Goal: Navigation & Orientation: Find specific page/section

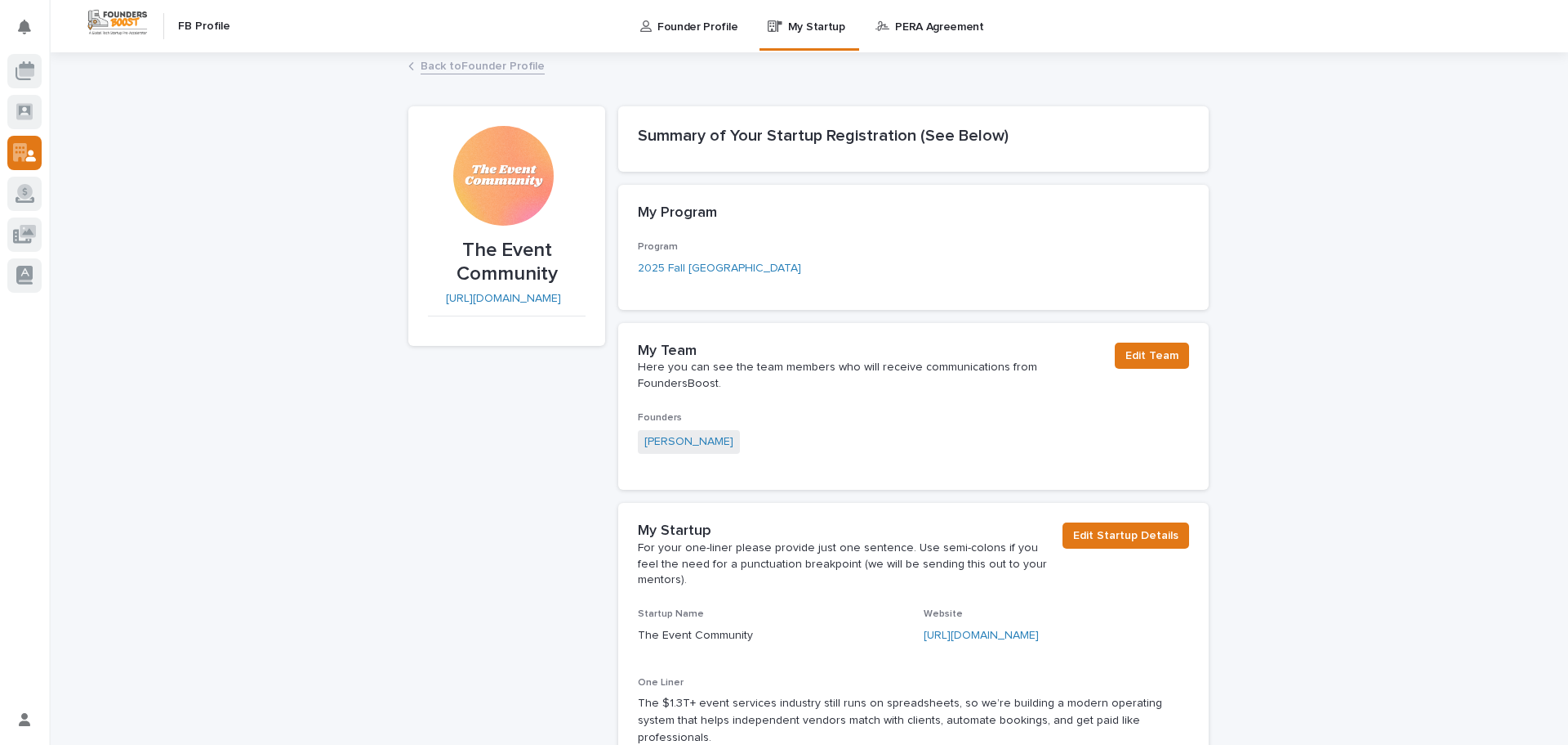
click at [696, 27] on p "Founder Profile" at bounding box center [698, 17] width 80 height 34
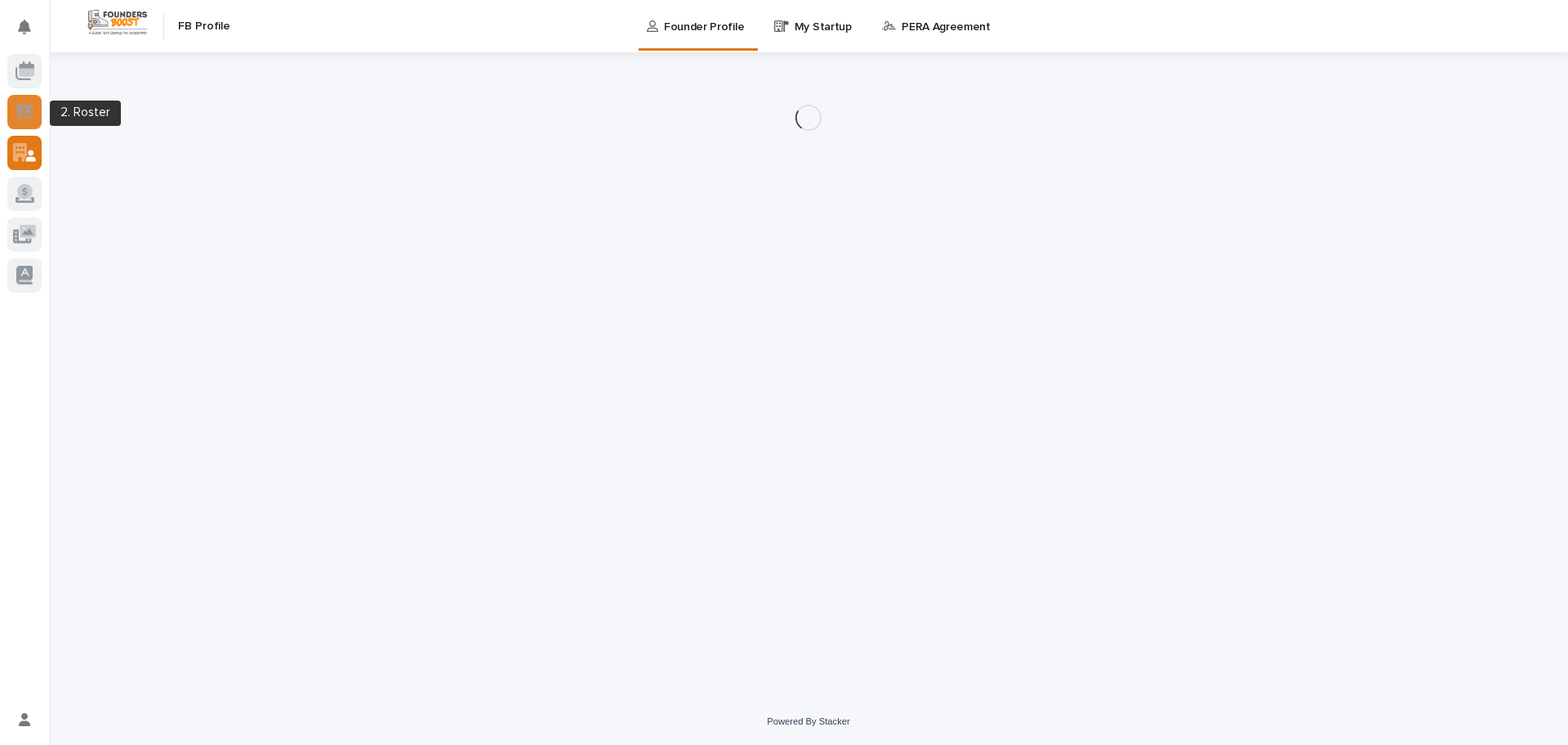
click at [28, 122] on div at bounding box center [24, 112] width 34 height 34
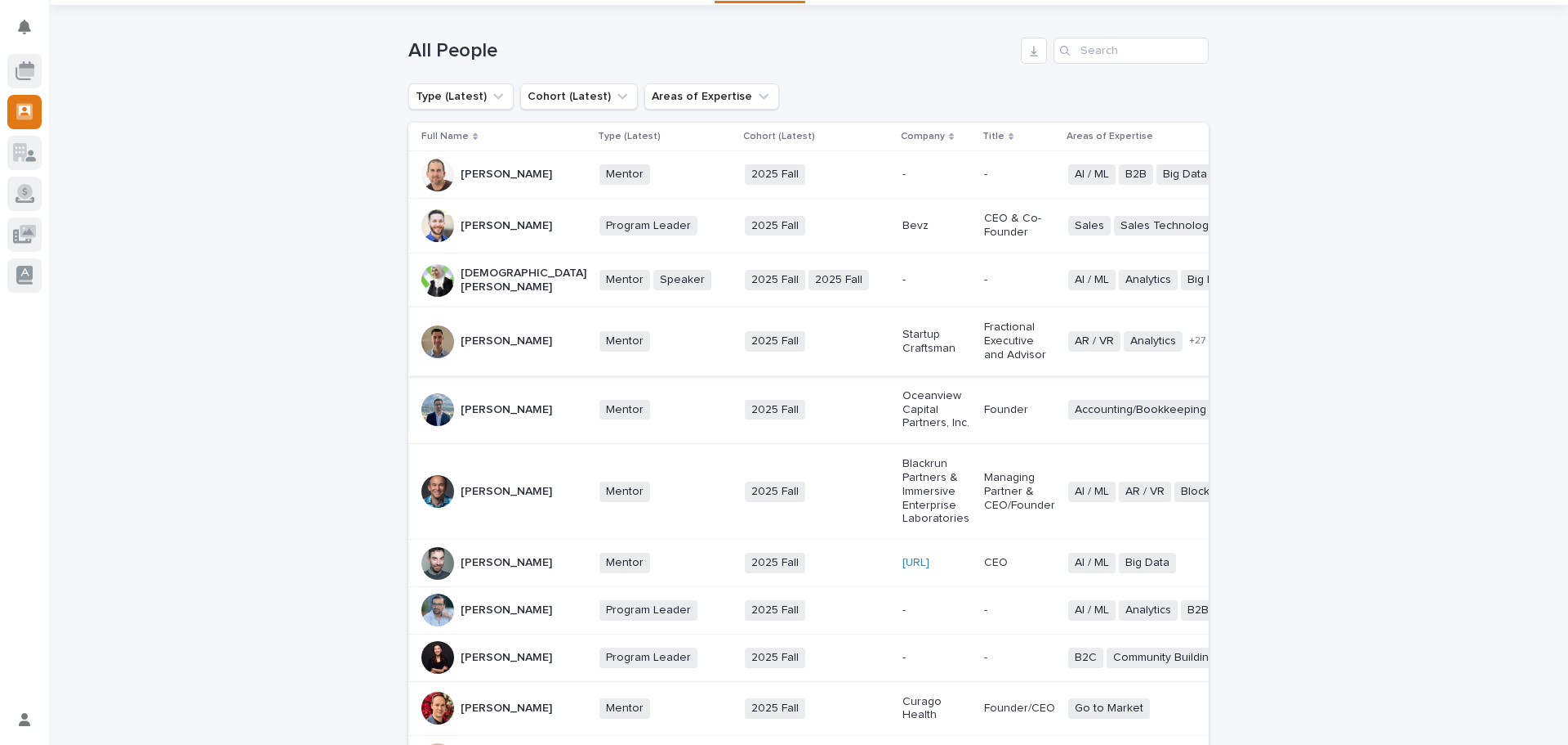
scroll to position [82, 0]
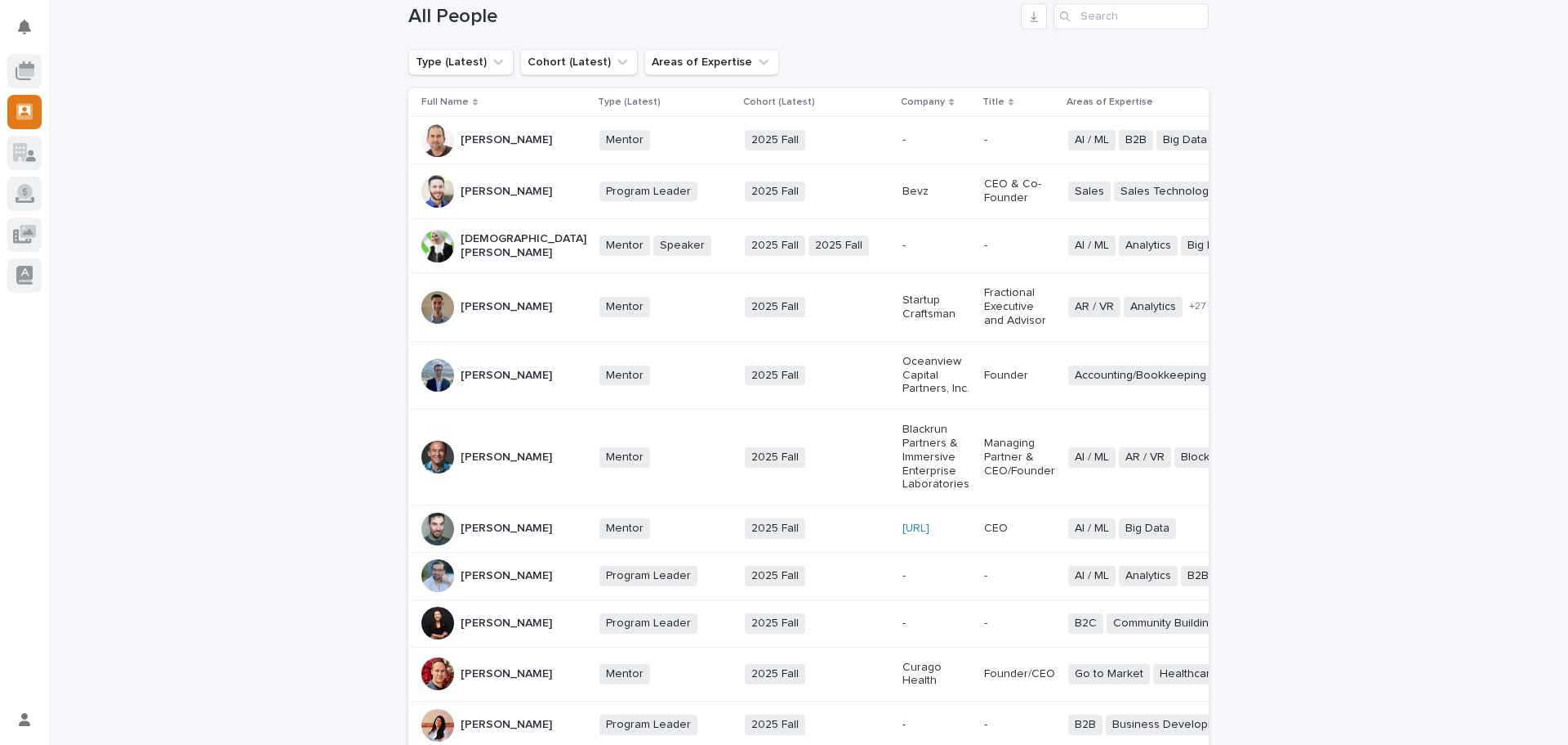
click at [984, 581] on p "-" at bounding box center [1019, 576] width 71 height 14
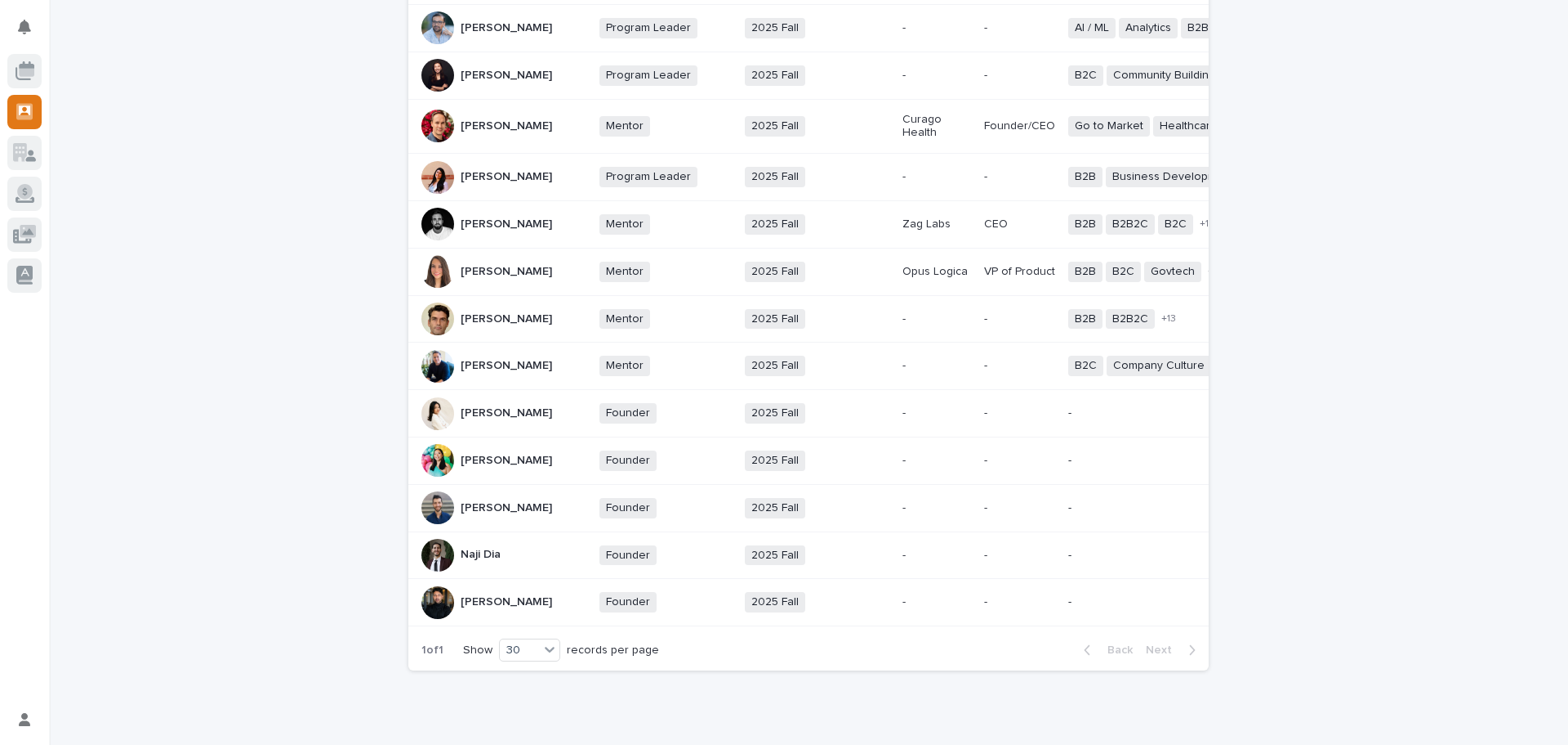
scroll to position [654, 0]
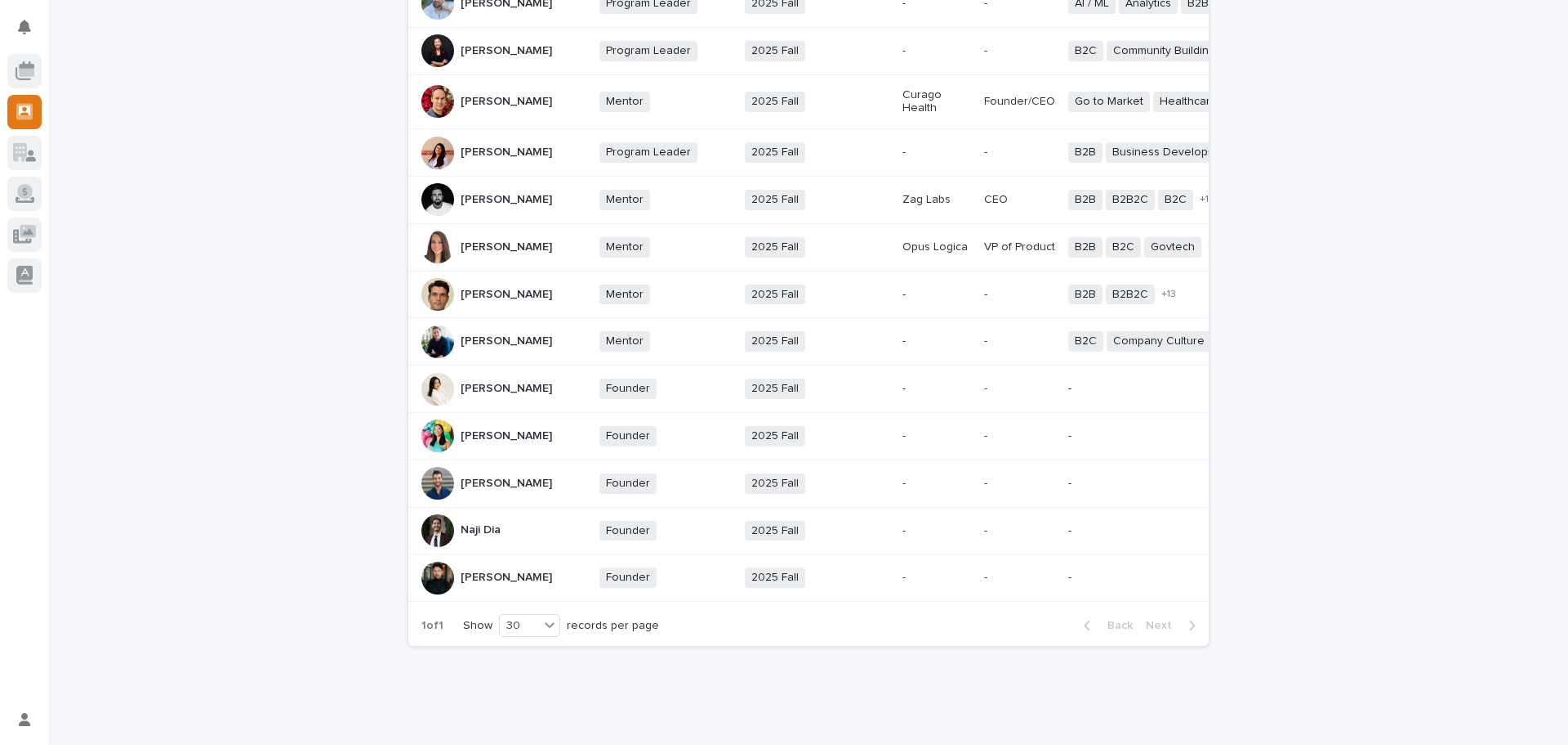
click at [765, 588] on div "2025 Fall + 0" at bounding box center [816, 577] width 145 height 20
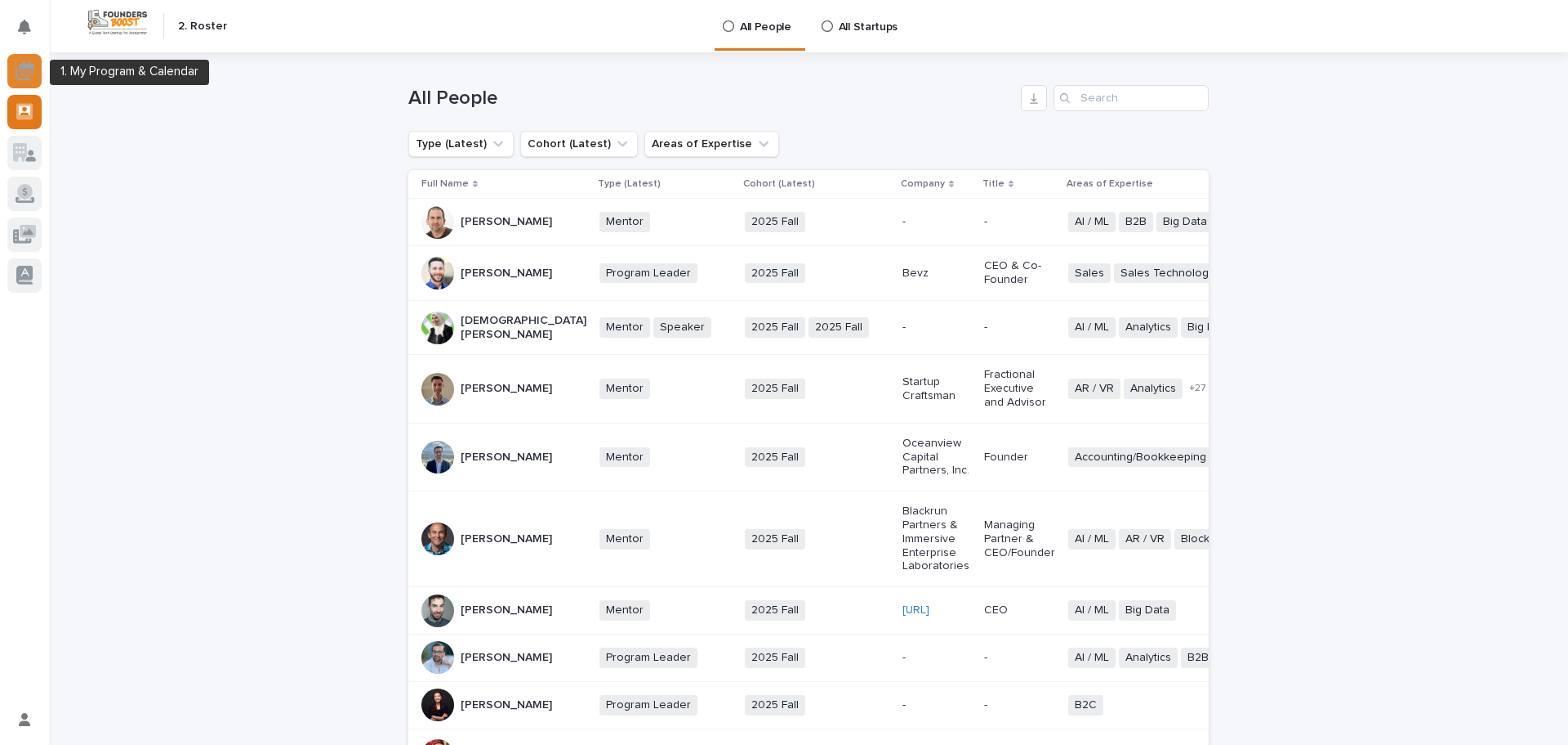
click at [33, 74] on icon at bounding box center [27, 72] width 16 height 8
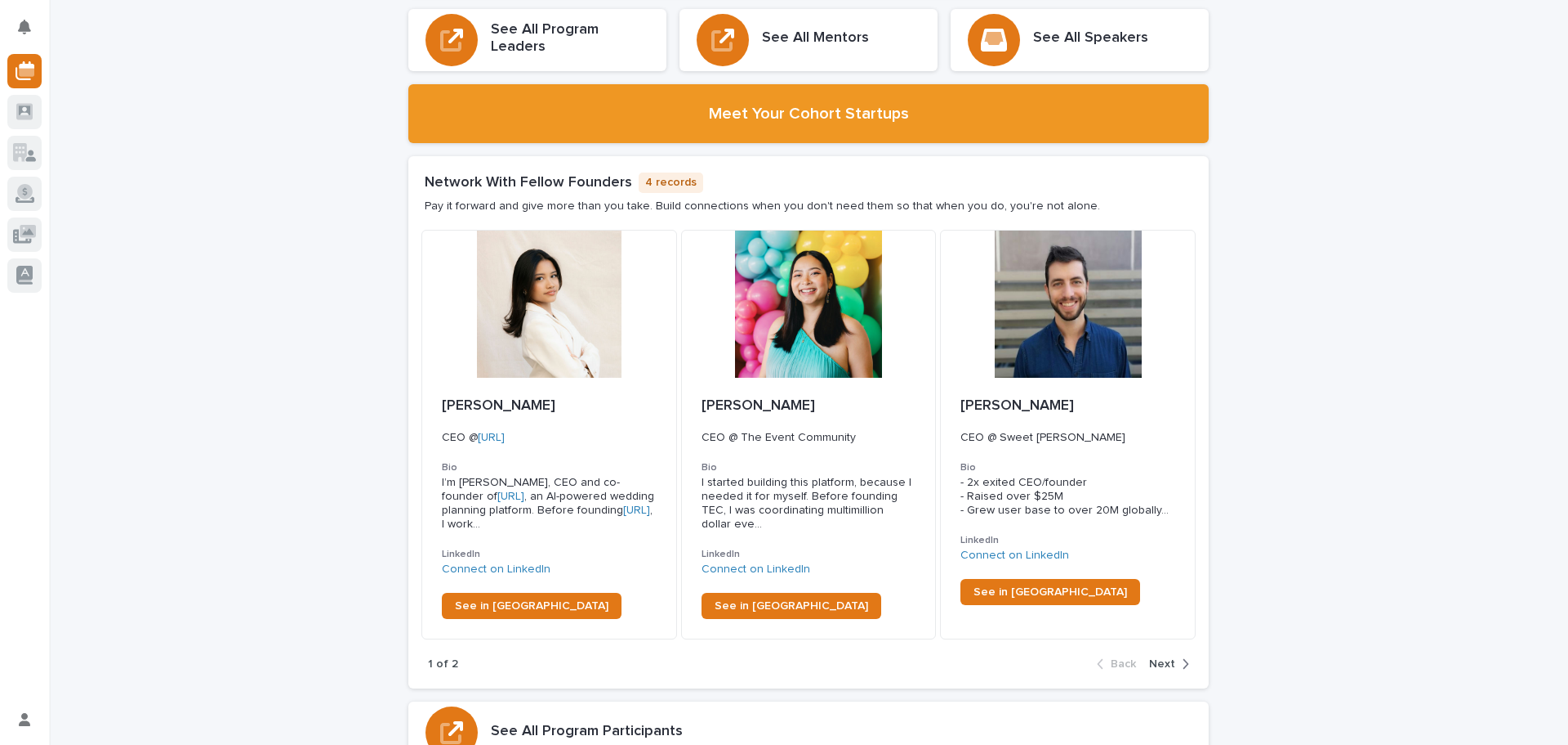
scroll to position [2697, 0]
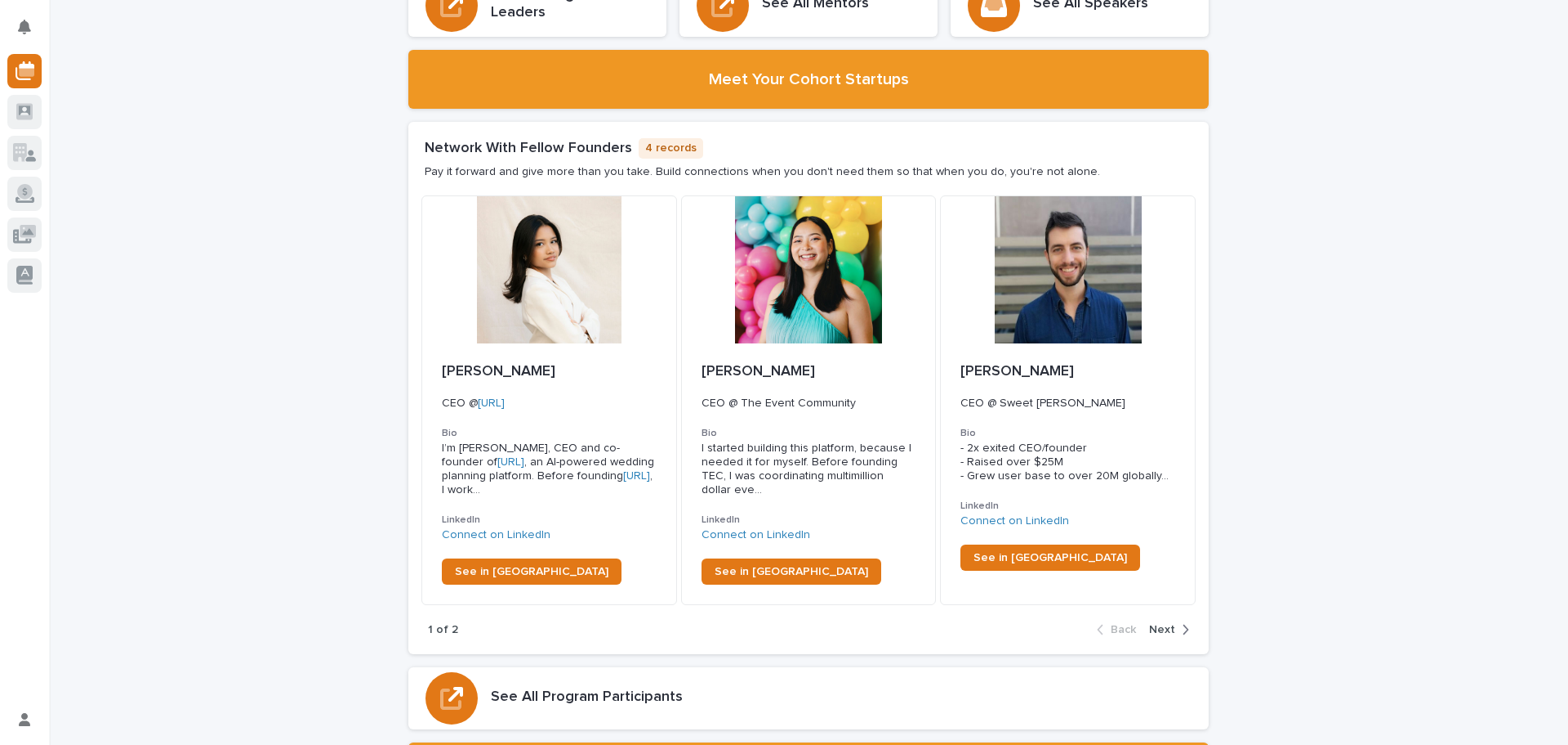
click at [1175, 622] on div "button" at bounding box center [1182, 629] width 14 height 15
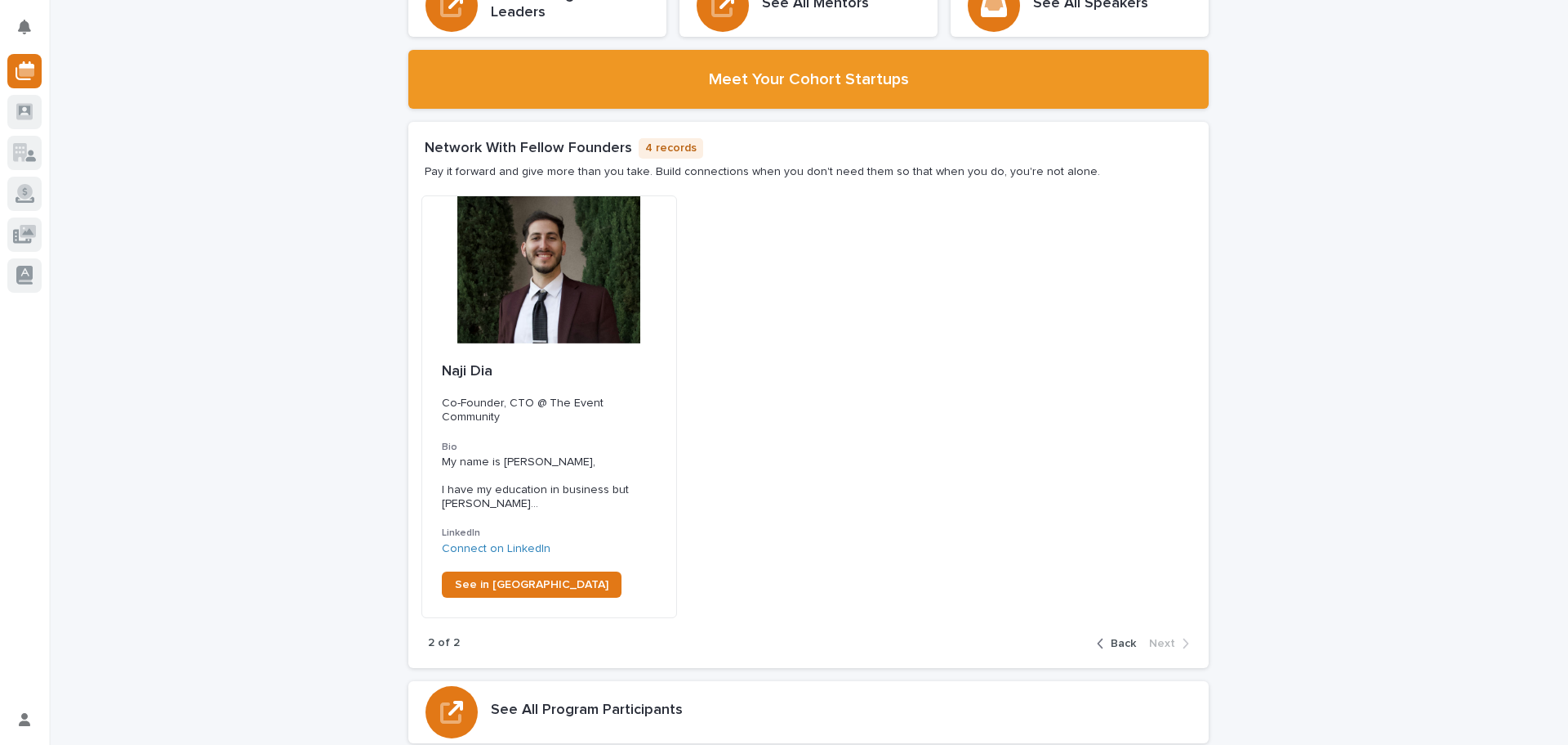
click at [1115, 638] on span "Back" at bounding box center [1123, 643] width 25 height 11
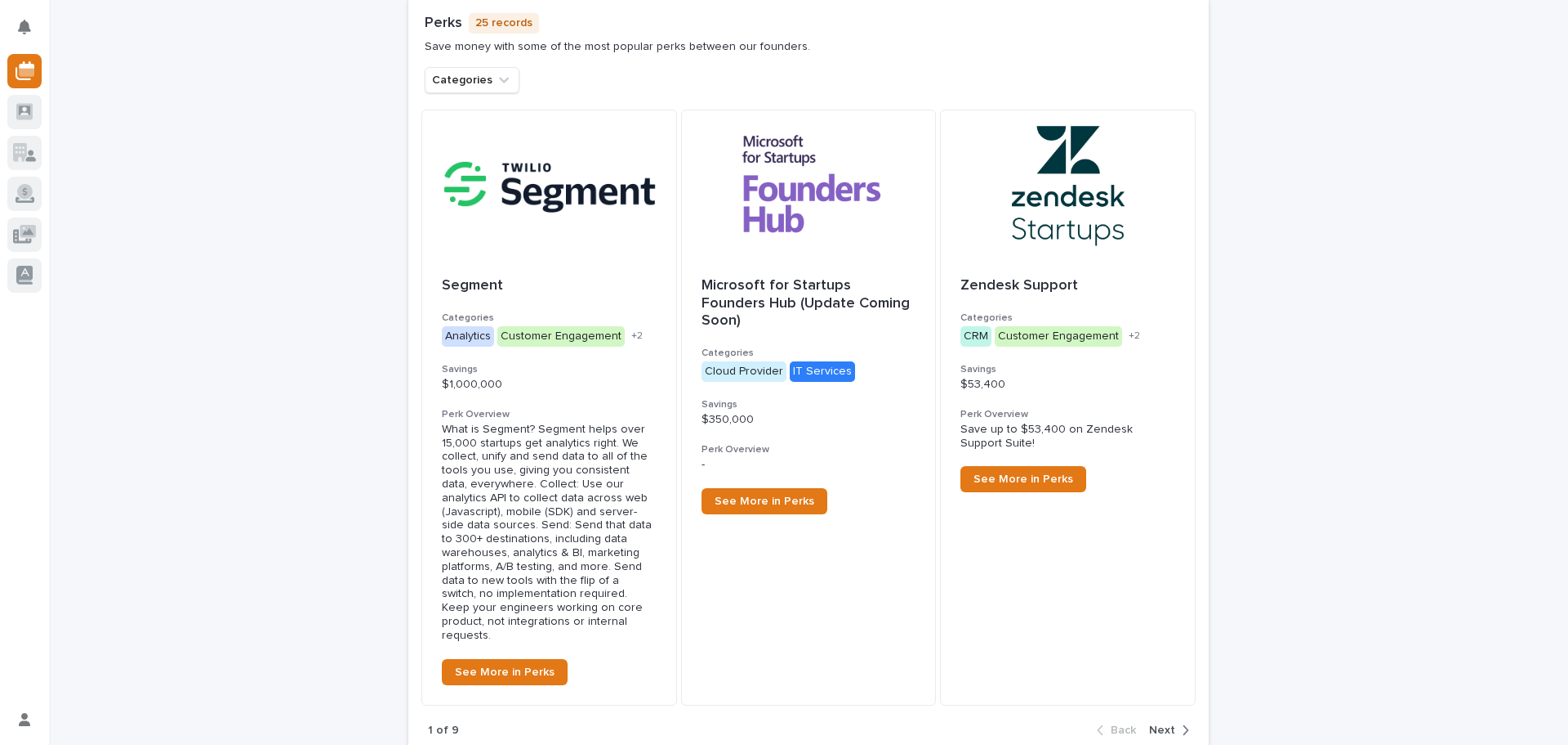
scroll to position [3106, 0]
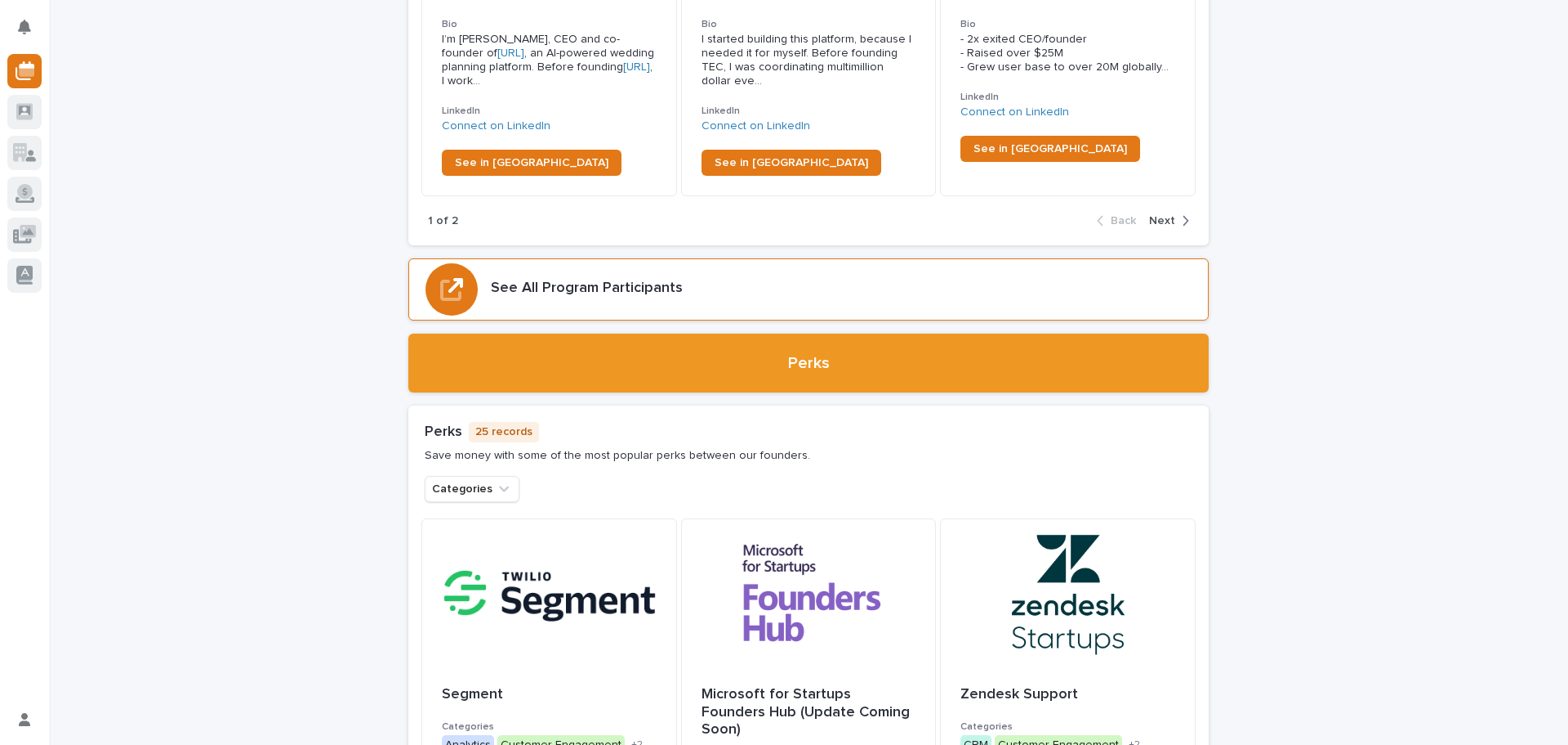
click at [731, 286] on div "See All Program Participants" at bounding box center [808, 289] width 800 height 62
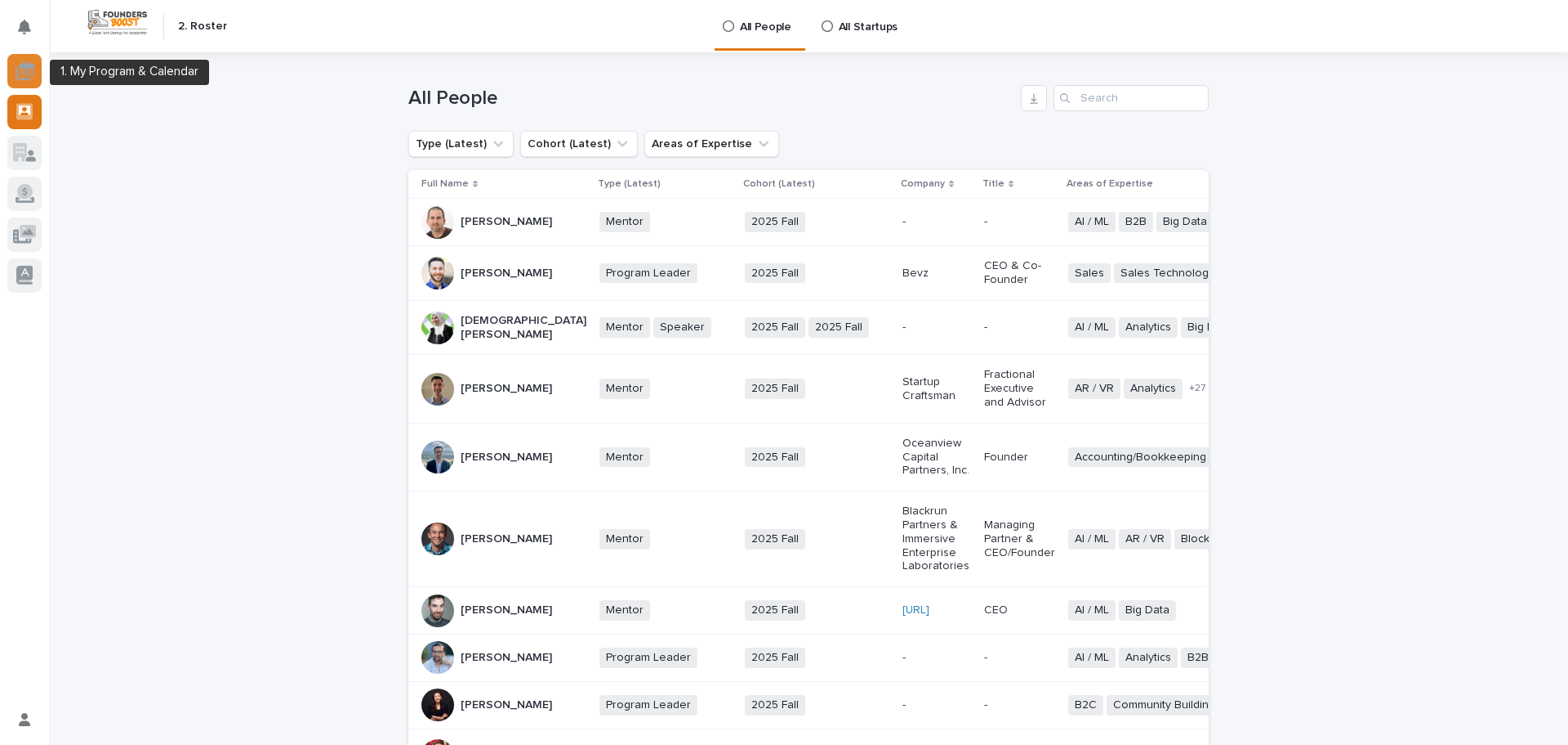
click at [25, 66] on icon at bounding box center [25, 70] width 19 height 19
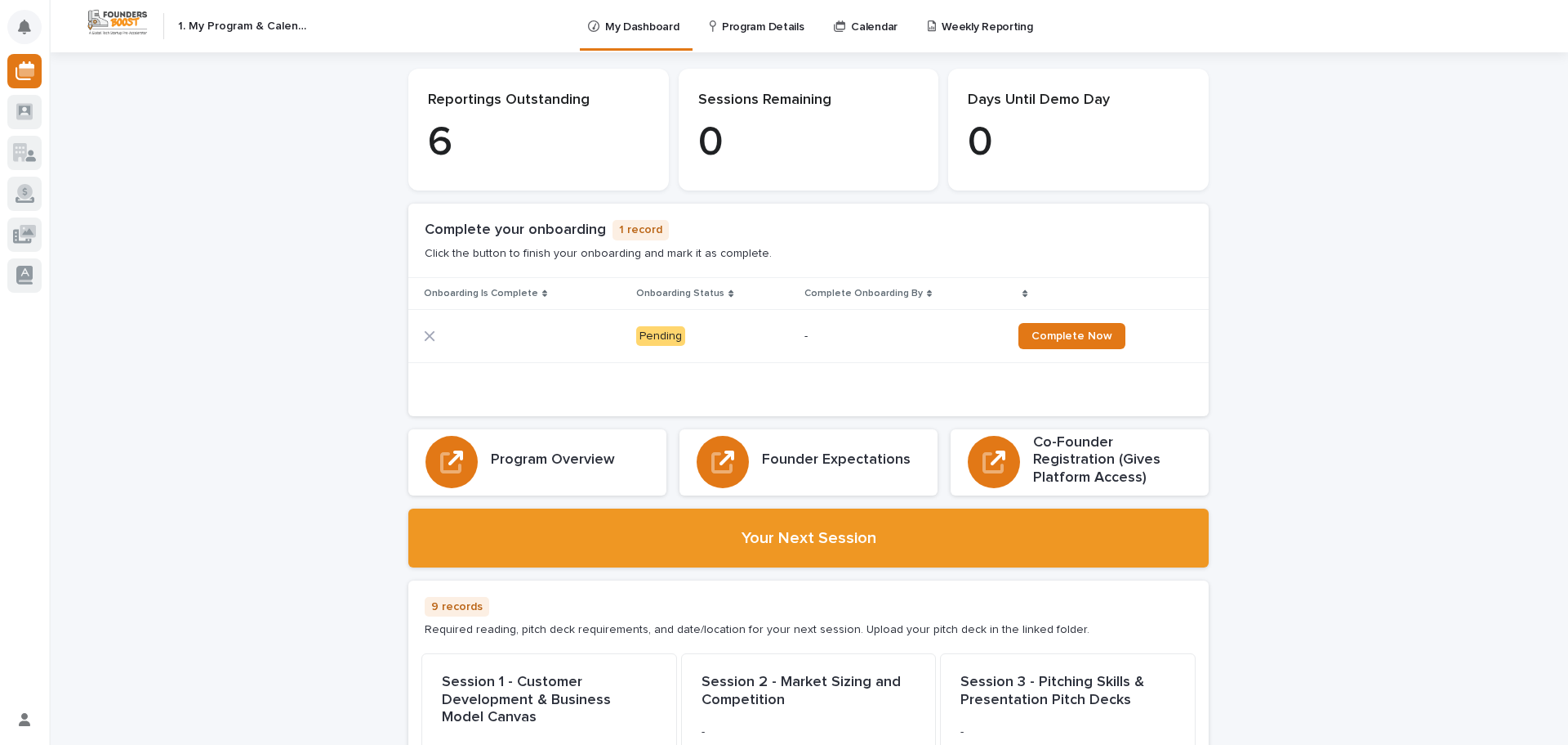
click at [31, 31] on button "Notifications" at bounding box center [24, 27] width 34 height 34
click at [24, 250] on div at bounding box center [24, 234] width 34 height 34
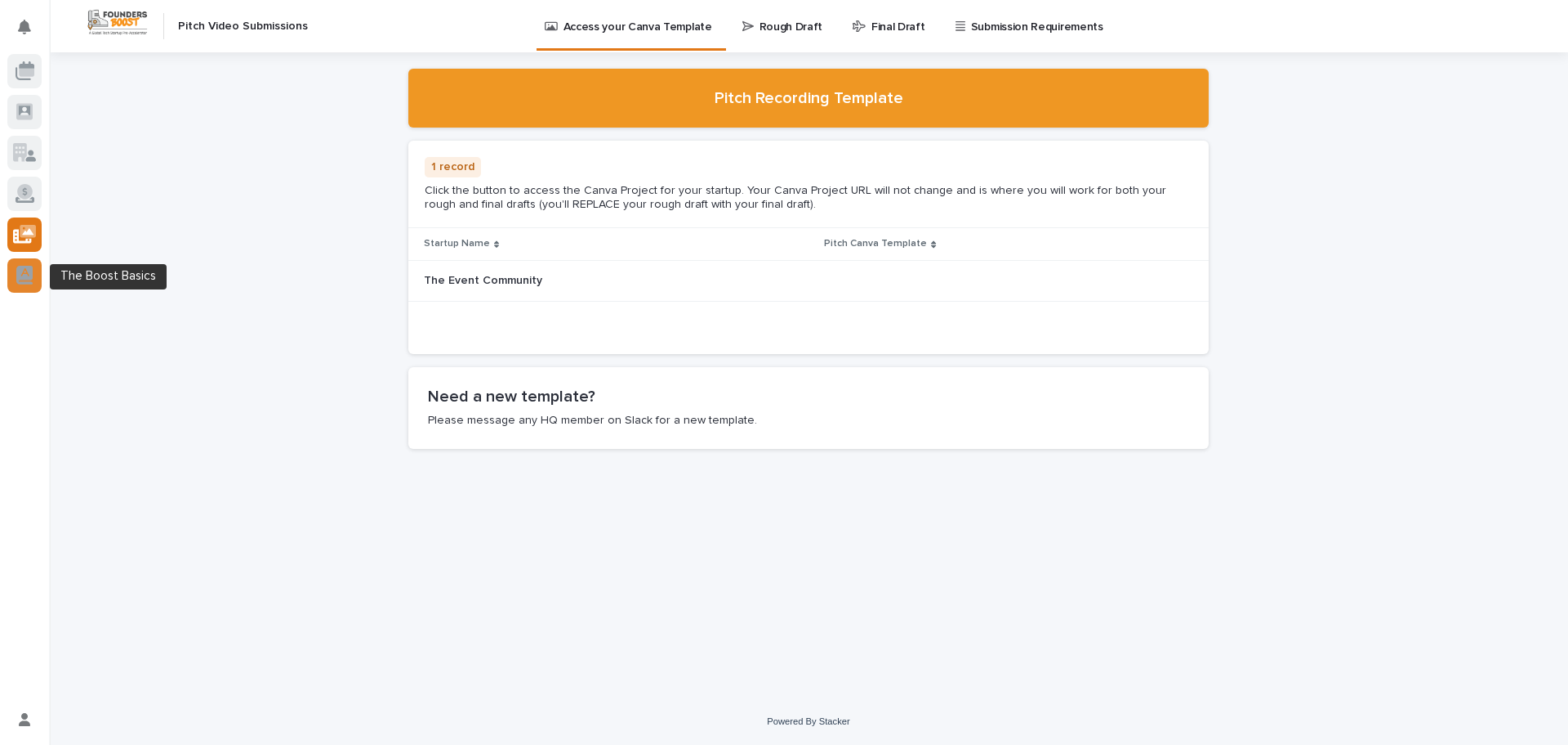
click at [20, 282] on icon at bounding box center [24, 275] width 16 height 19
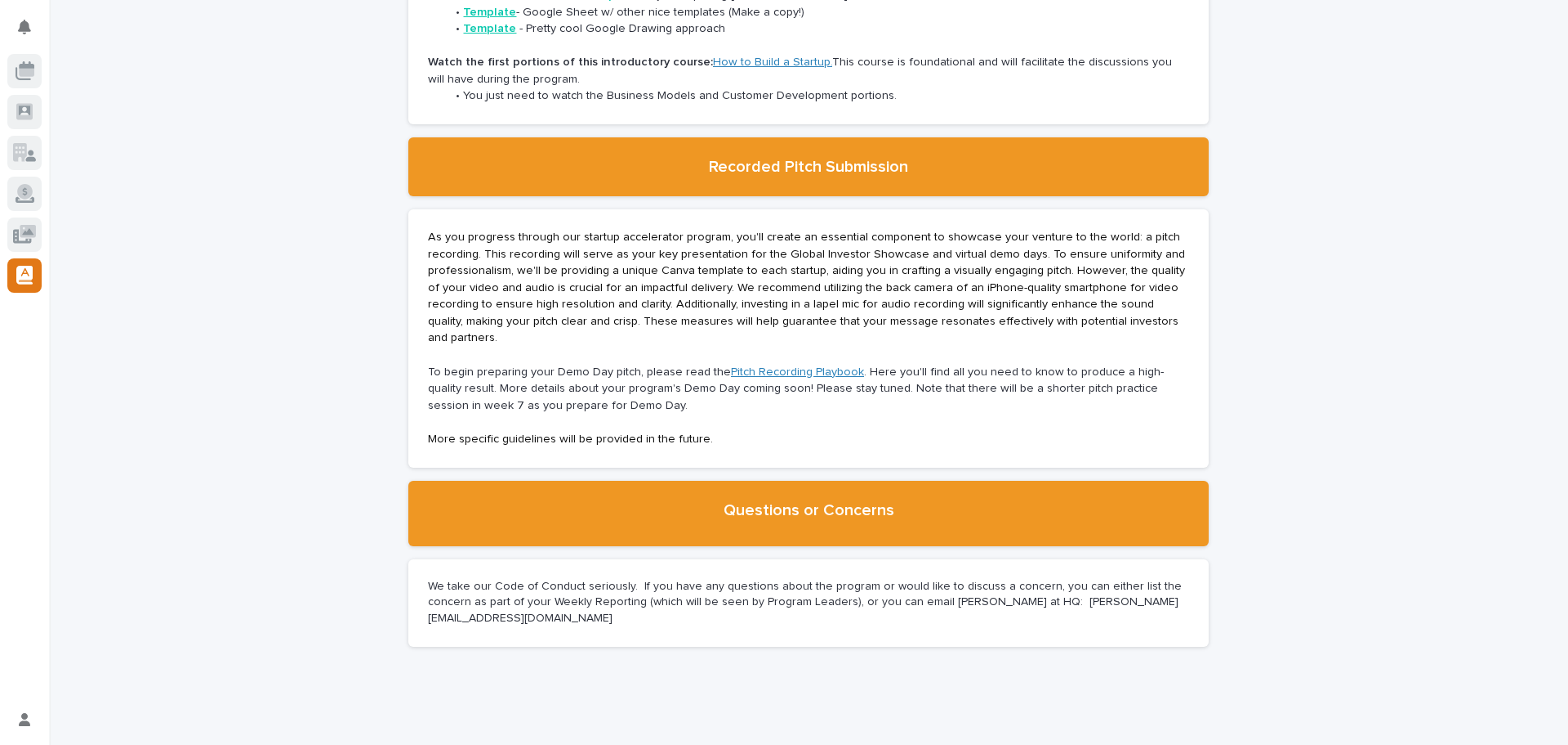
scroll to position [2992, 0]
